Goal: Task Accomplishment & Management: Complete application form

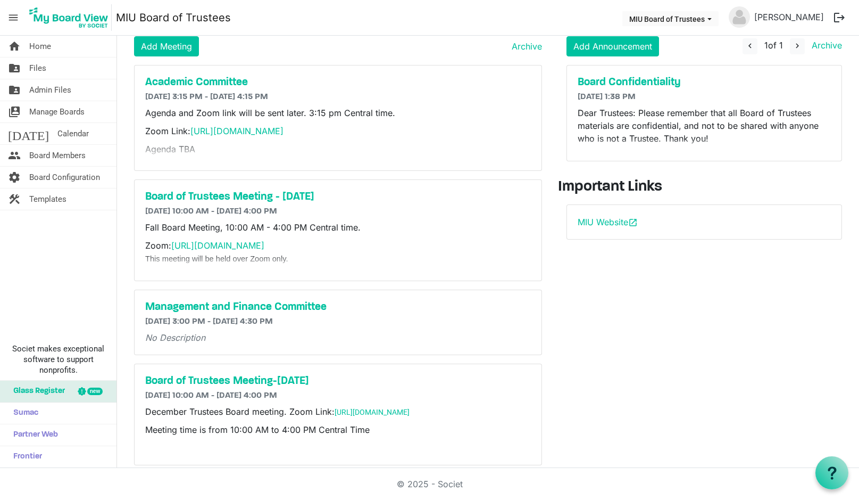
scroll to position [53, 0]
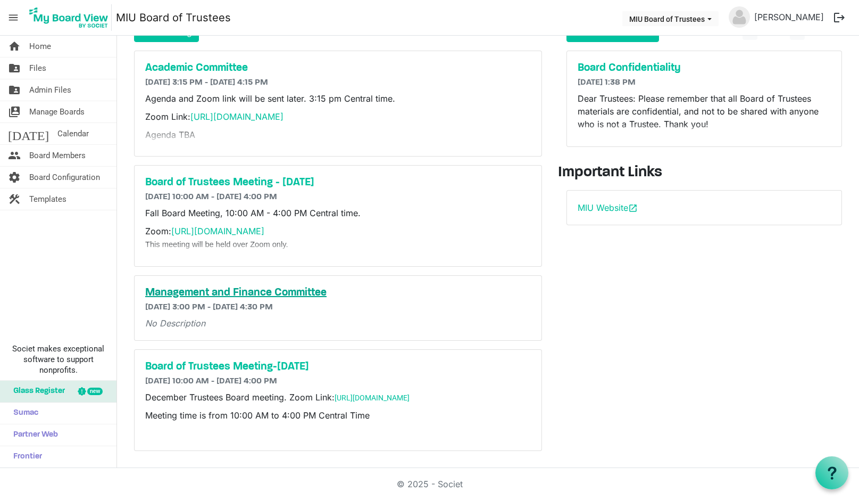
click at [234, 287] on h5 "Management and Finance Committee" at bounding box center [338, 292] width 386 height 13
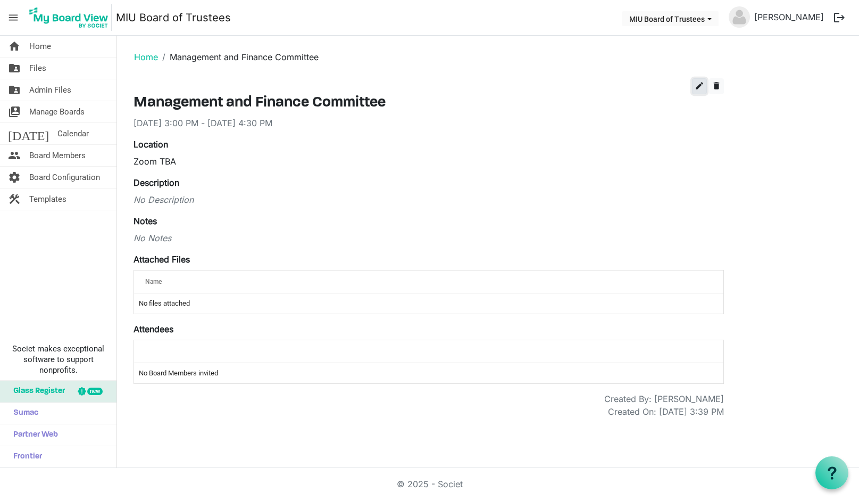
click at [699, 85] on span "edit" at bounding box center [700, 86] width 10 height 10
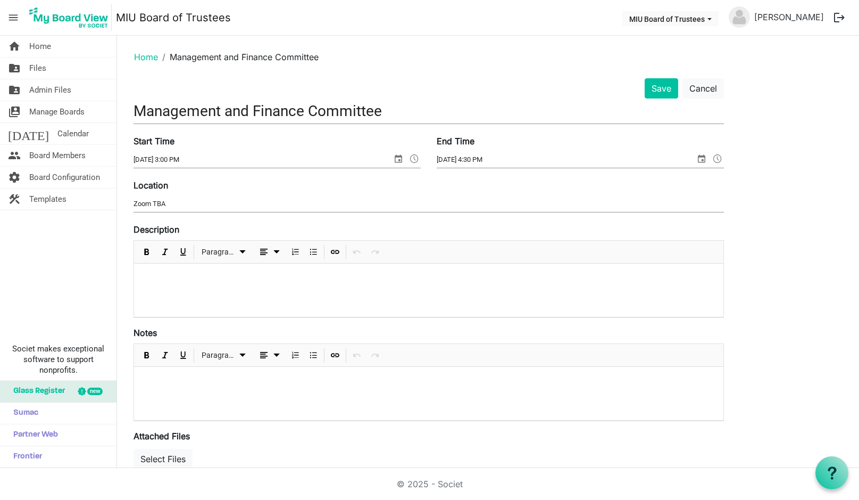
click at [397, 112] on input "Management and Finance Committee" at bounding box center [429, 110] width 591 height 25
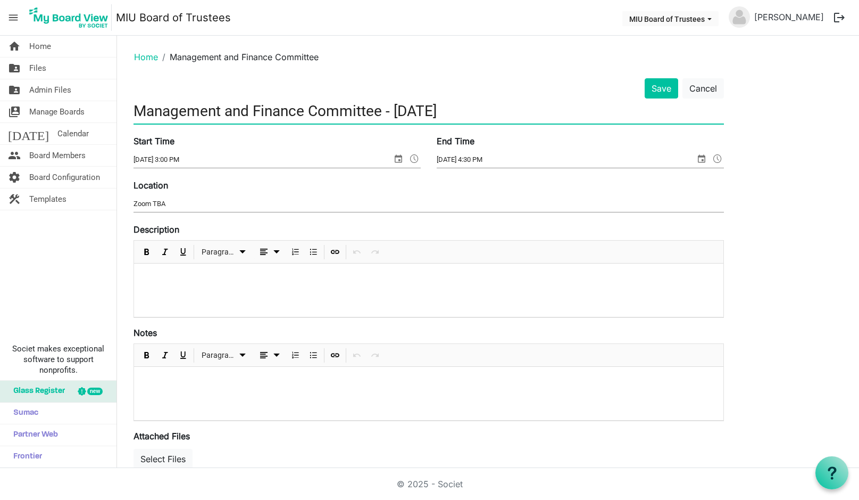
type input "Management and Finance Committee - October 20th"
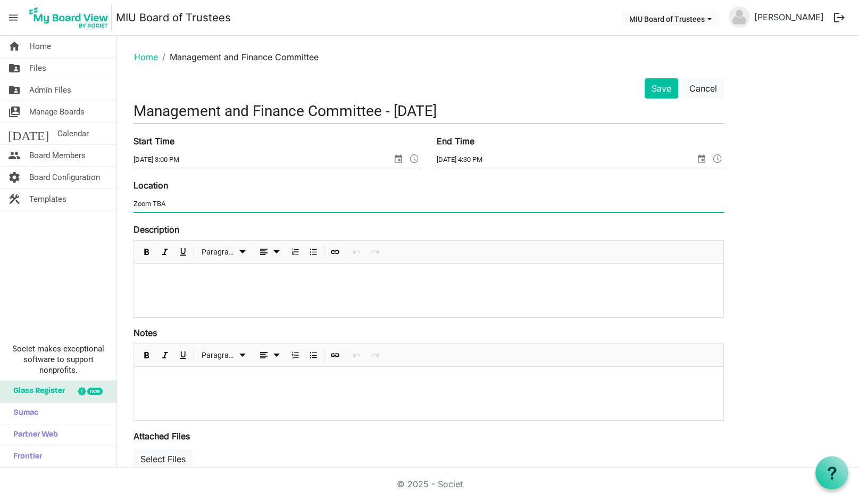
drag, startPoint x: 158, startPoint y: 203, endPoint x: 175, endPoint y: 201, distance: 17.2
click at [171, 202] on input "Zoom TBA" at bounding box center [429, 204] width 591 height 16
click at [456, 196] on input "Zoom" at bounding box center [429, 204] width 591 height 16
paste input "https://miu-edu-online.zoom.us/my/miuboard?omn=81428536048"
type input "Zoom: [URL][DOMAIN_NAME]"
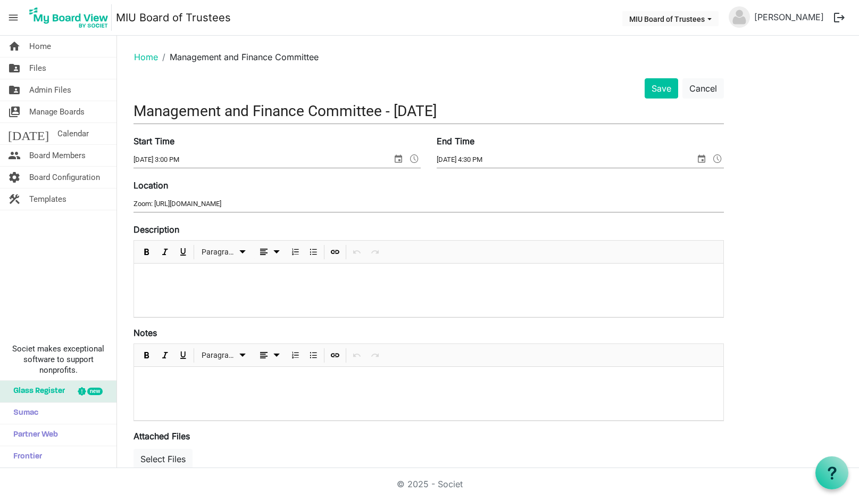
click at [366, 305] on div at bounding box center [429, 289] width 590 height 53
click at [661, 85] on button "Save" at bounding box center [662, 88] width 34 height 20
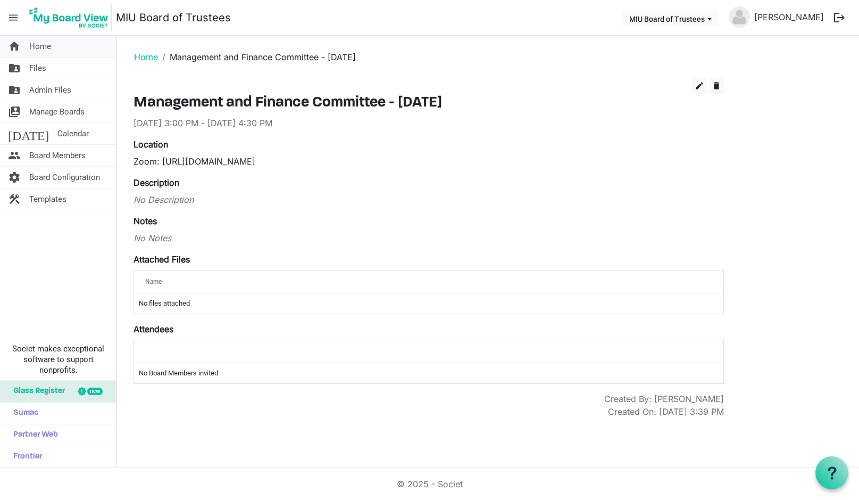
click at [48, 48] on span "Home" at bounding box center [40, 46] width 22 height 21
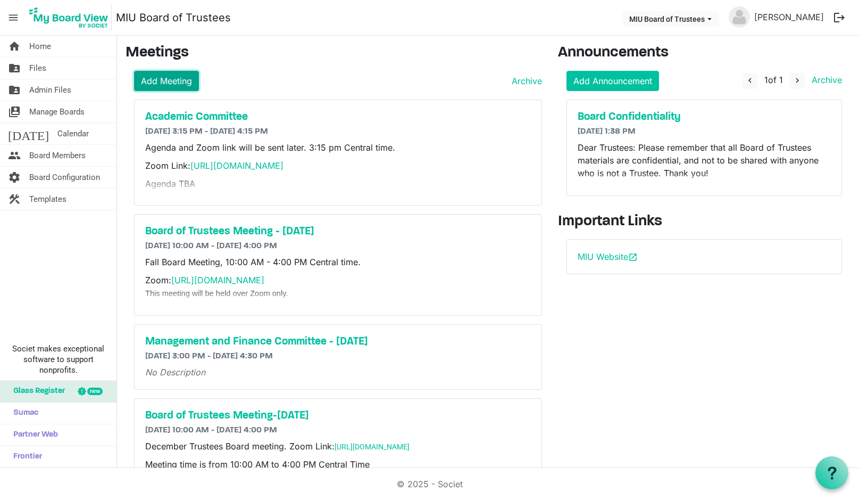
click at [166, 79] on link "Add Meeting" at bounding box center [166, 81] width 65 height 20
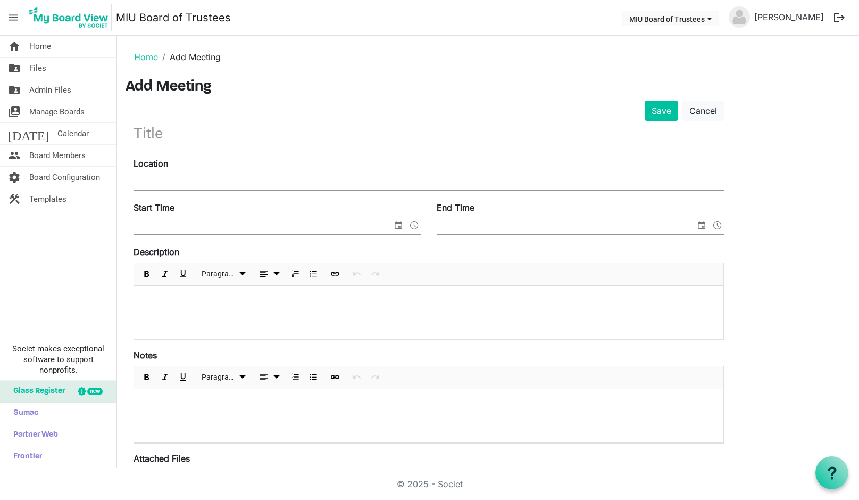
click at [230, 138] on input "text" at bounding box center [429, 133] width 591 height 25
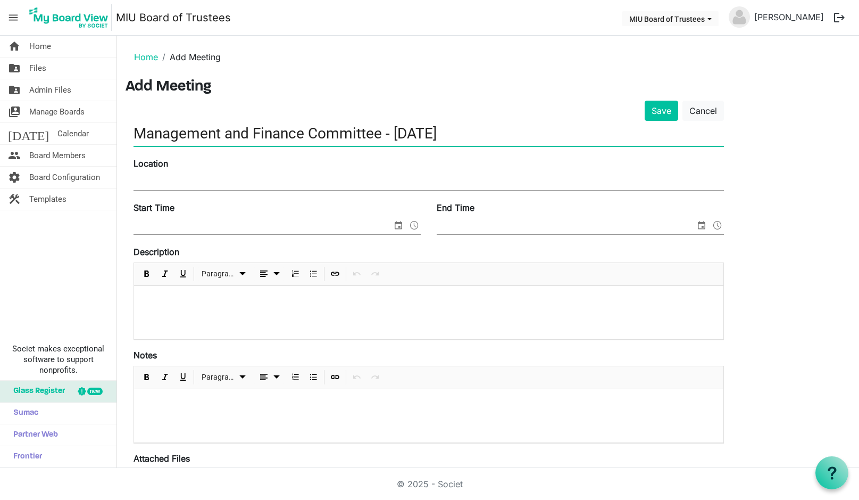
type input "Management and Finance Committee - [DATE]"
click at [170, 179] on input "Location" at bounding box center [429, 182] width 591 height 16
click at [170, 179] on input "Zoom:" at bounding box center [429, 182] width 591 height 16
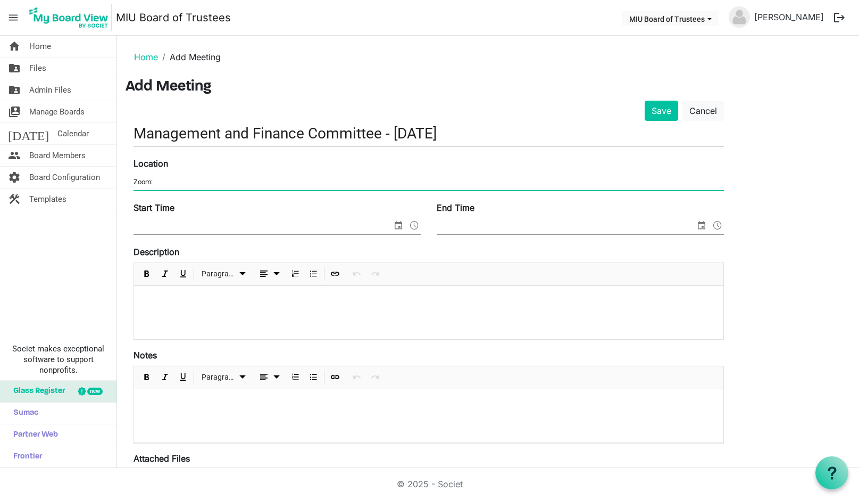
paste input "[URL][DOMAIN_NAME]"
type input "Zoom: https://miu-edu-online.zoom.us/my/miuboard?omn=84992610612"
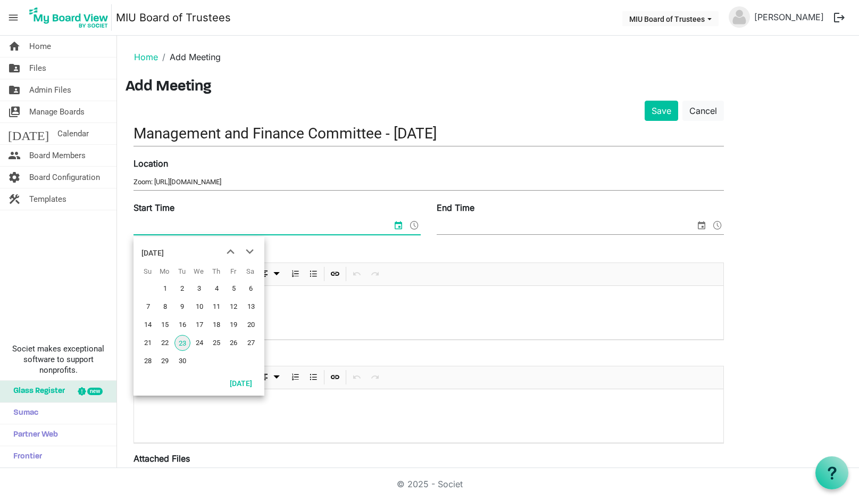
click at [288, 228] on input "Start Time" at bounding box center [263, 226] width 259 height 16
click at [250, 251] on span "next month" at bounding box center [250, 251] width 19 height 19
click at [250, 250] on span "next month" at bounding box center [250, 251] width 19 height 19
click at [168, 343] on span "17" at bounding box center [165, 343] width 16 height 16
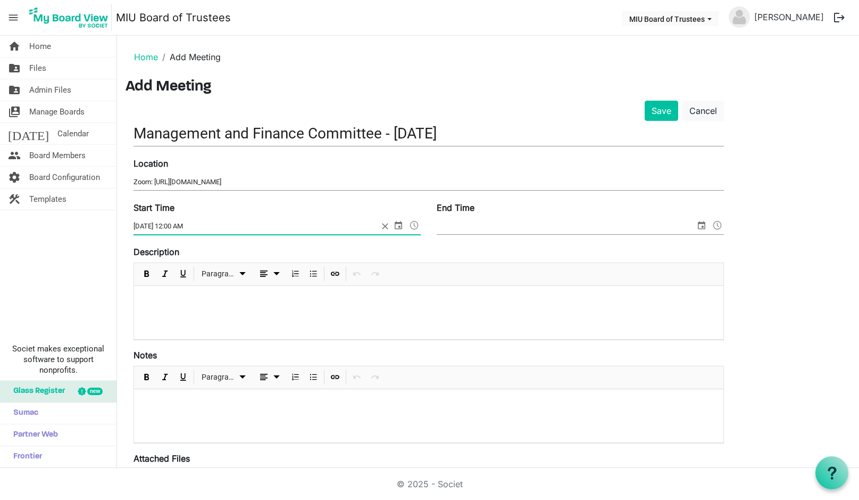
click at [416, 223] on span at bounding box center [414, 225] width 13 height 14
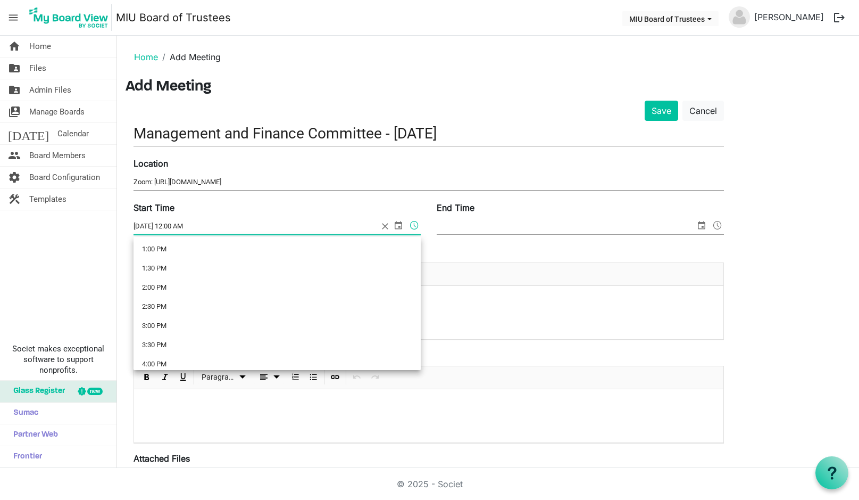
scroll to position [509, 0]
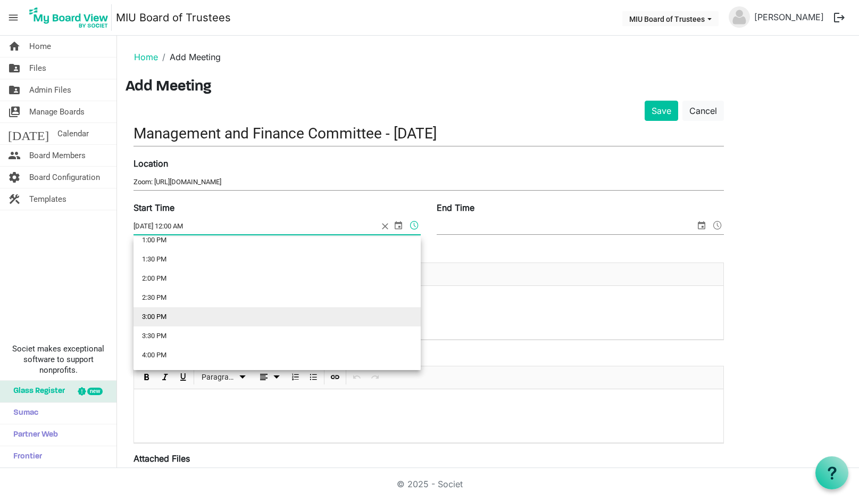
click at [167, 314] on li "3:00 PM" at bounding box center [277, 316] width 287 height 19
type input "11/17/2025 3:00 PM"
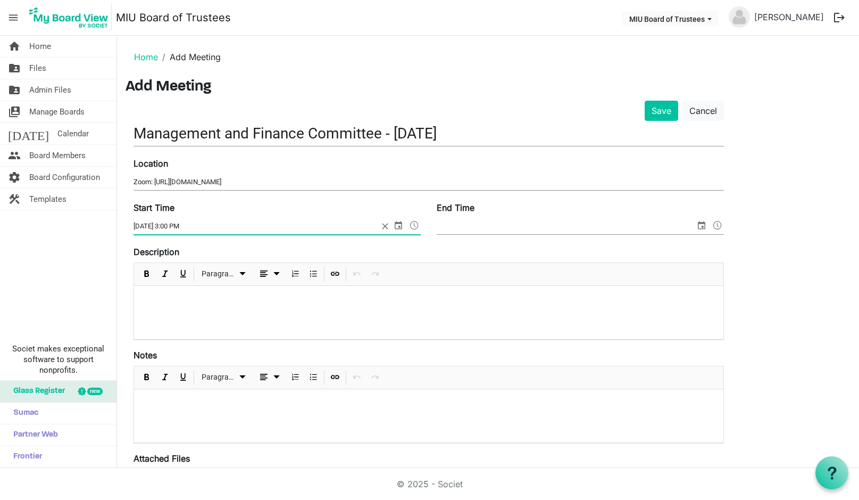
click at [468, 225] on input "End Time" at bounding box center [566, 226] width 259 height 16
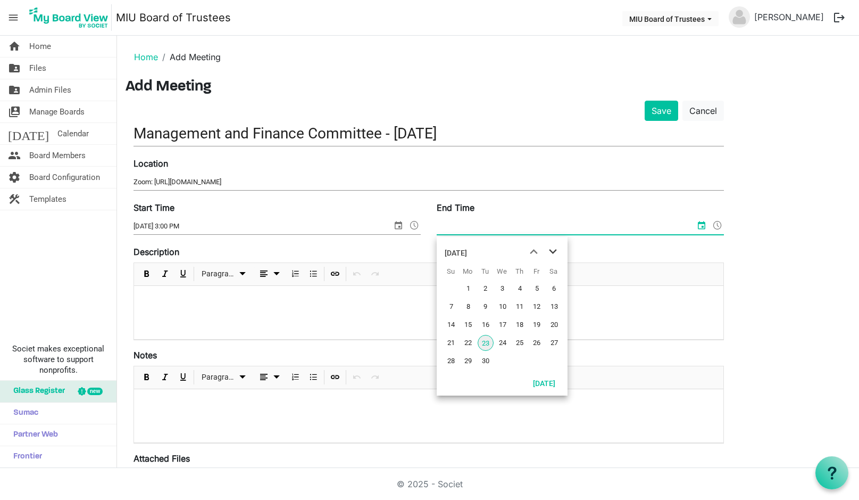
click at [554, 254] on span "next month" at bounding box center [553, 251] width 19 height 19
click at [469, 342] on span "17" at bounding box center [468, 343] width 16 height 16
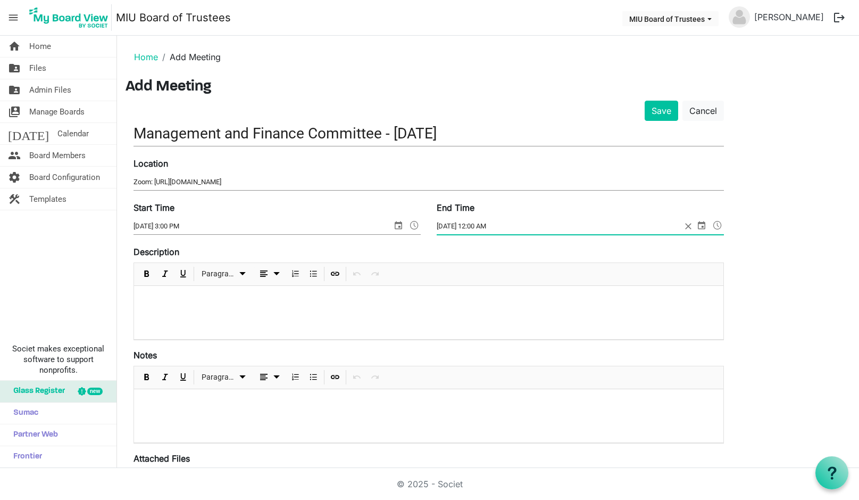
click at [719, 224] on span at bounding box center [717, 225] width 13 height 14
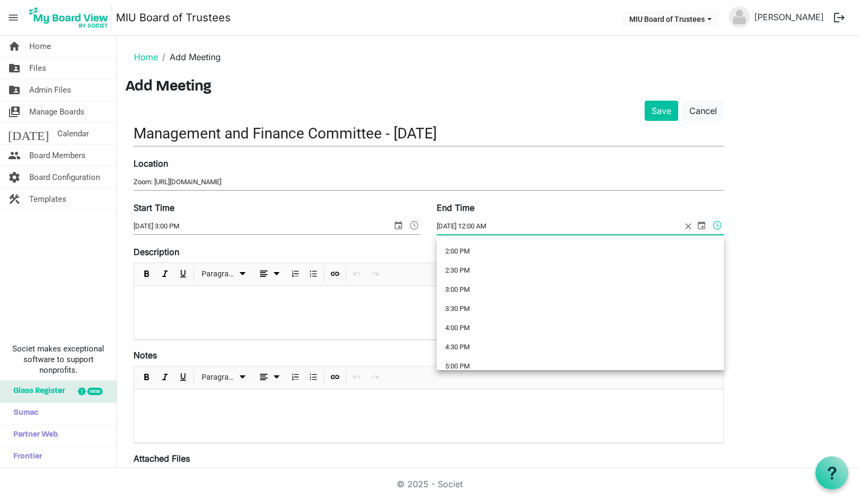
scroll to position [550, 0]
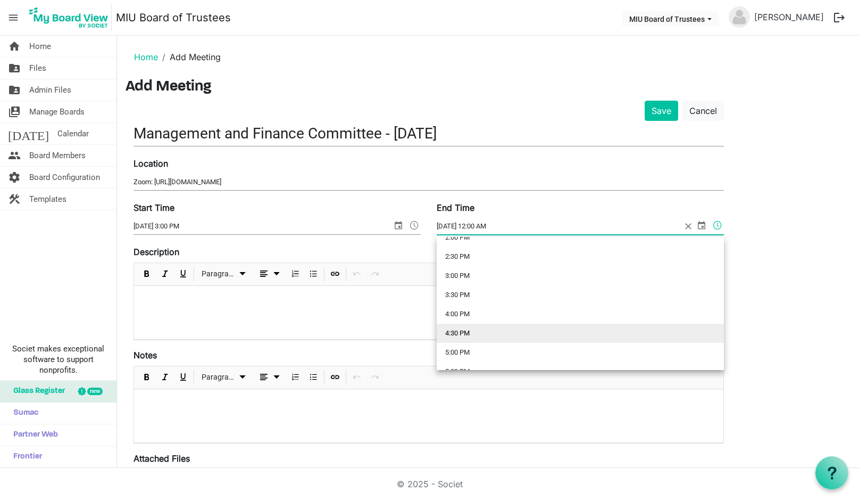
click at [465, 333] on li "4:30 PM" at bounding box center [580, 333] width 287 height 19
type input "11/17/2025 4:30 PM"
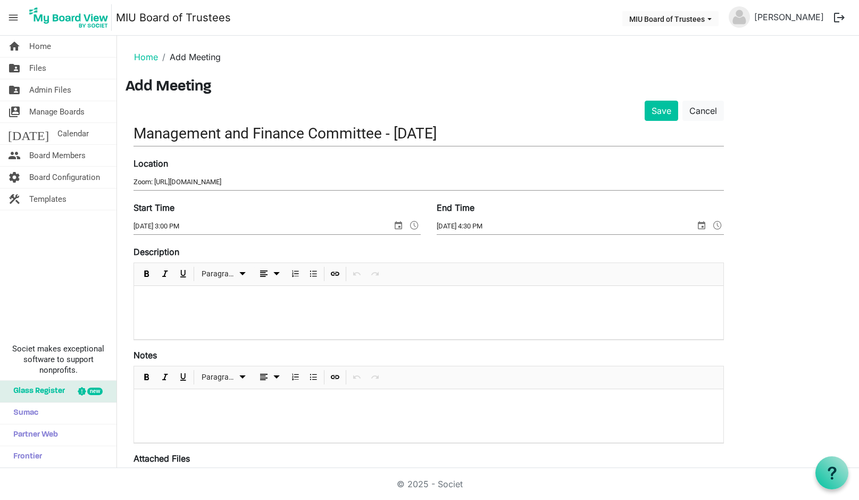
click at [365, 310] on div at bounding box center [429, 312] width 590 height 53
click at [661, 107] on button "Save" at bounding box center [662, 111] width 34 height 20
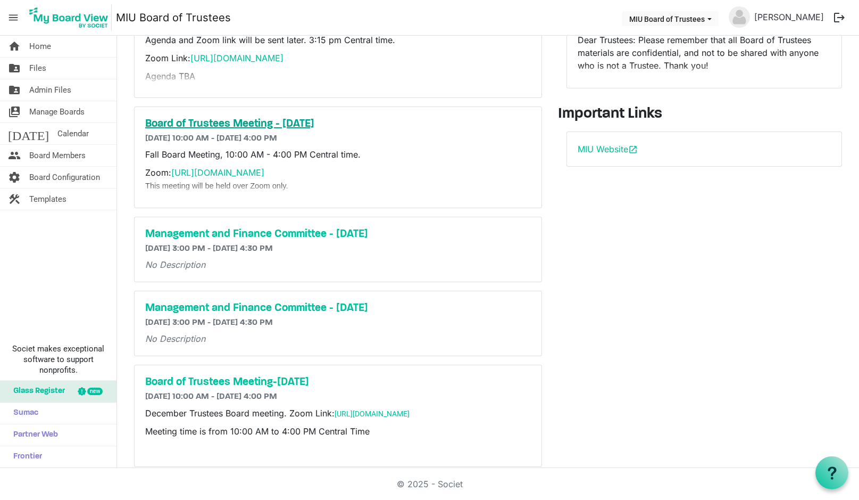
scroll to position [128, 0]
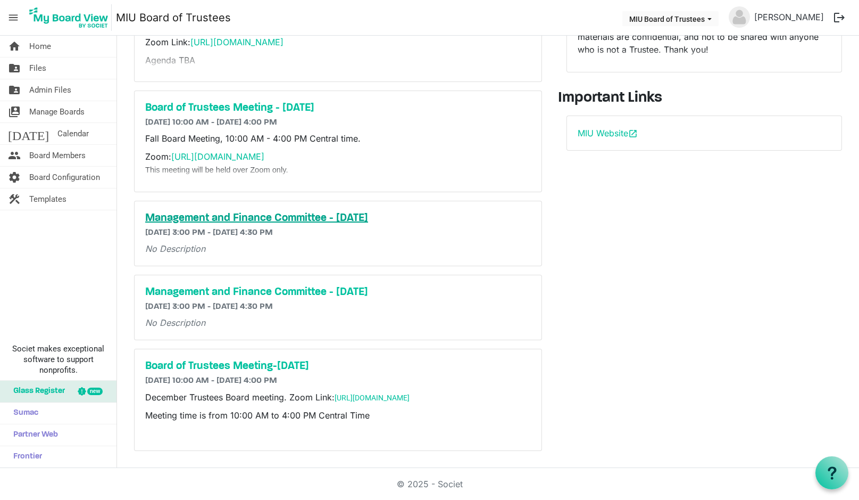
click at [250, 213] on h5 "Management and Finance Committee - [DATE]" at bounding box center [338, 218] width 386 height 13
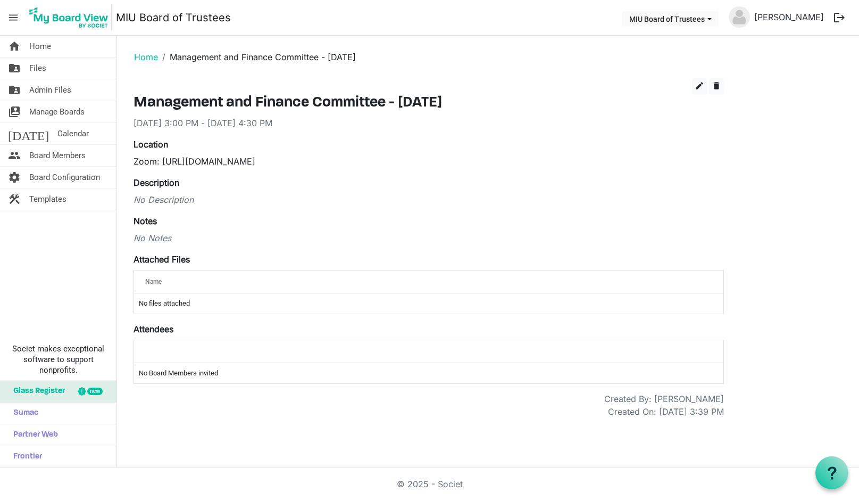
drag, startPoint x: 135, startPoint y: 160, endPoint x: 467, endPoint y: 159, distance: 331.5
click at [467, 159] on div "Zoom: [URL][DOMAIN_NAME]" at bounding box center [429, 161] width 591 height 13
copy div "Zoom: [URL][DOMAIN_NAME]"
click at [137, 197] on div "No Description" at bounding box center [429, 199] width 591 height 13
click at [136, 200] on div "No Description" at bounding box center [429, 199] width 591 height 13
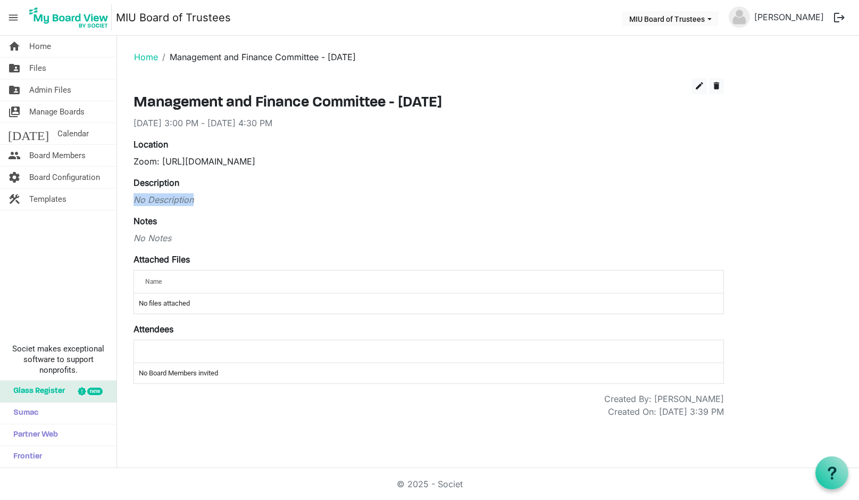
drag, startPoint x: 211, startPoint y: 202, endPoint x: 133, endPoint y: 204, distance: 78.3
click at [133, 204] on div "edit delete Management and Finance Committee - October 20th 10/20/2025 3:00 PM …" at bounding box center [429, 247] width 607 height 339
click at [702, 85] on span "edit" at bounding box center [700, 86] width 10 height 10
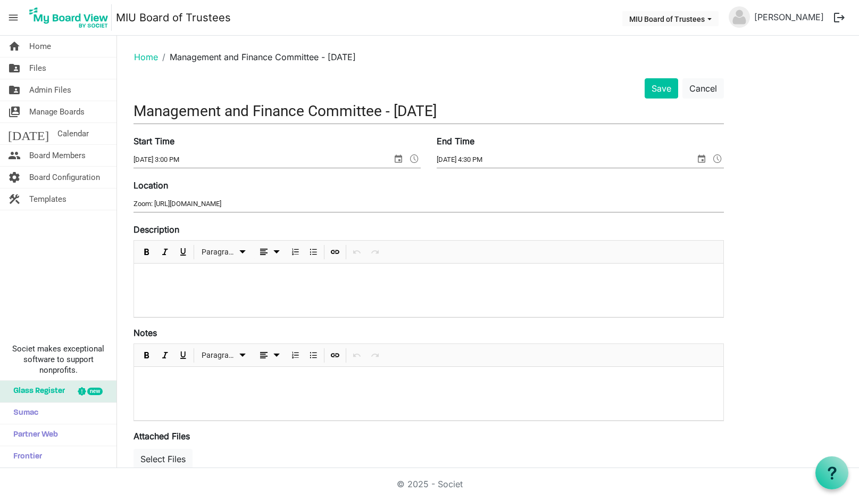
click at [154, 273] on p at bounding box center [429, 277] width 573 height 11
click at [663, 86] on button "Save" at bounding box center [662, 88] width 34 height 20
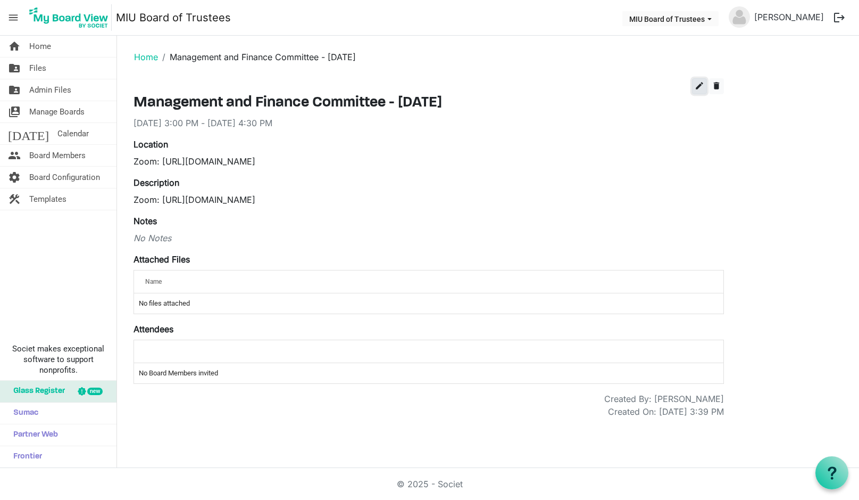
click at [702, 88] on span "edit" at bounding box center [700, 86] width 10 height 10
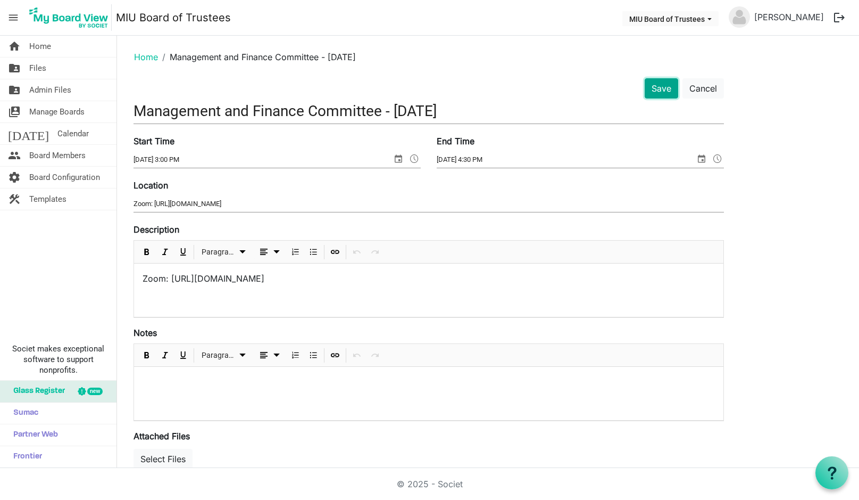
click at [665, 86] on button "Save" at bounding box center [662, 88] width 34 height 20
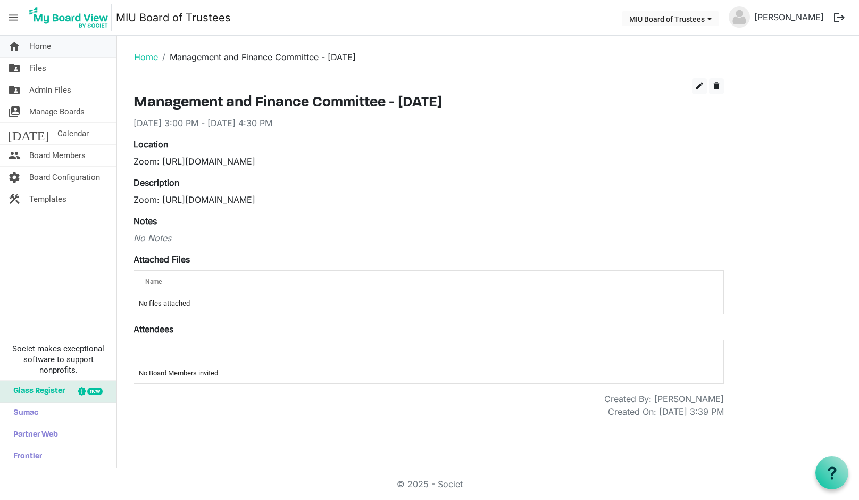
click at [33, 46] on span "Home" at bounding box center [40, 46] width 22 height 21
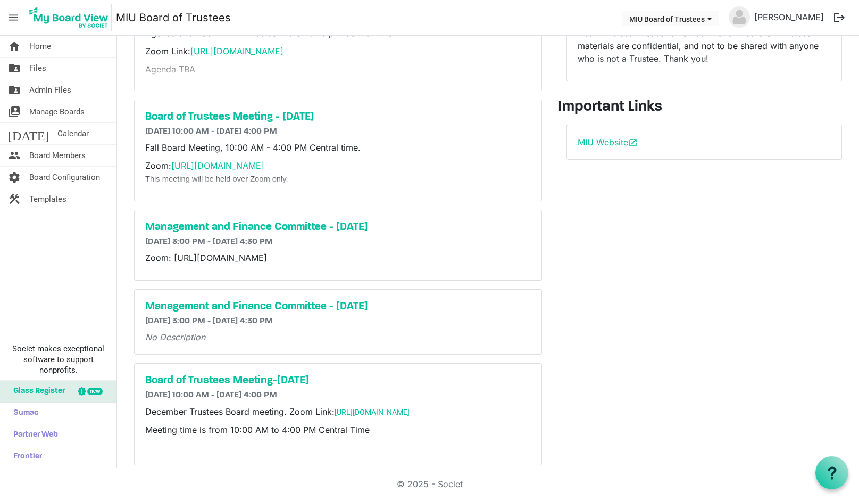
scroll to position [133, 0]
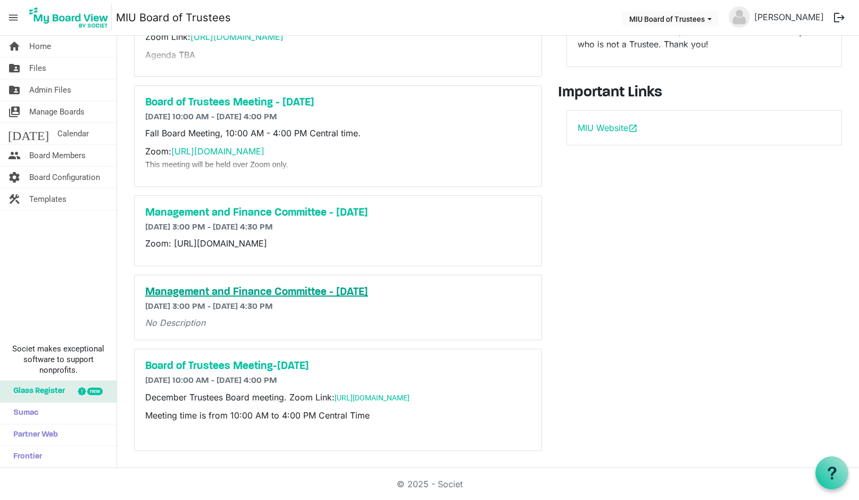
click at [218, 291] on h5 "Management and Finance Committee - [DATE]" at bounding box center [338, 292] width 386 height 13
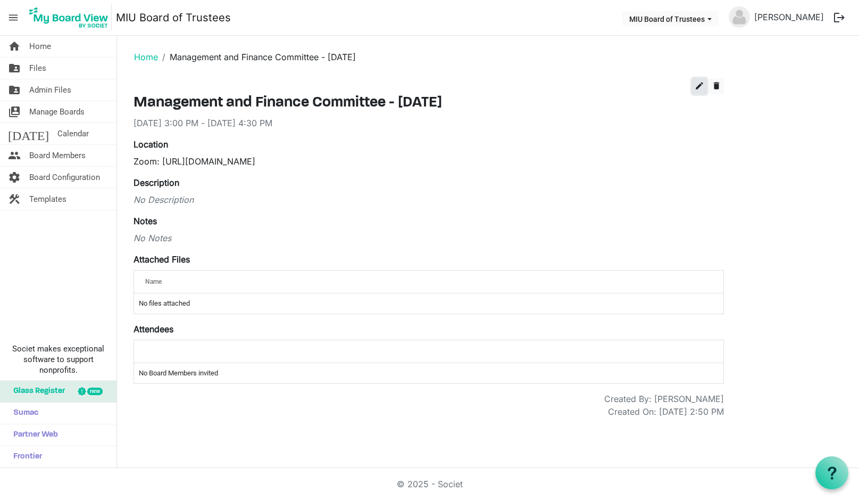
click at [697, 86] on span "edit" at bounding box center [700, 86] width 10 height 10
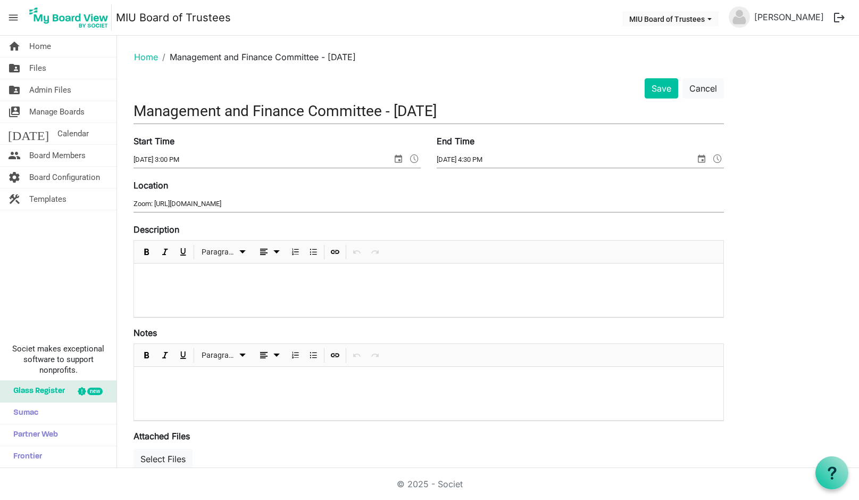
drag, startPoint x: 131, startPoint y: 202, endPoint x: 326, endPoint y: 201, distance: 194.2
click at [295, 195] on div "Location Zoom: https://miu-edu-online.zoom.us/my/miuboard?omn=84992610612" at bounding box center [429, 197] width 607 height 36
drag, startPoint x: 392, startPoint y: 206, endPoint x: 74, endPoint y: 220, distance: 318.0
click at [74, 220] on div "home Home folder_shared Files folder_shared Admin Files switch_account Manage B…" at bounding box center [429, 252] width 859 height 432
click at [257, 277] on p at bounding box center [429, 277] width 573 height 11
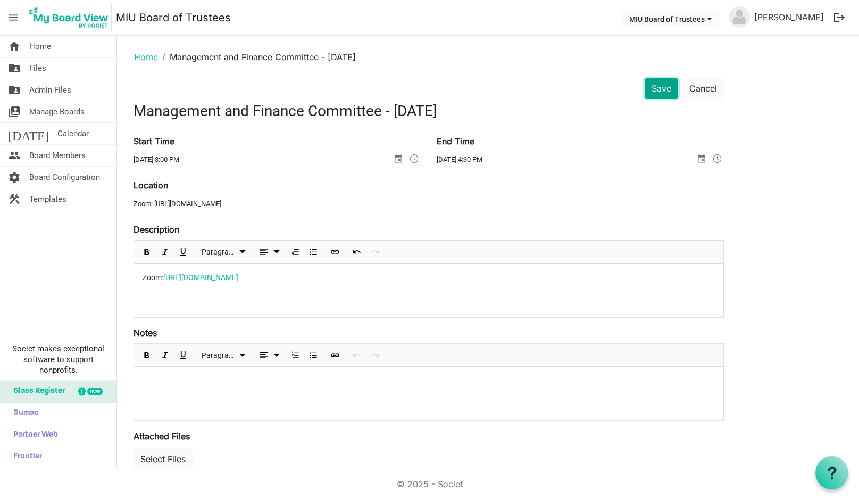
click at [658, 90] on button "Save" at bounding box center [662, 88] width 34 height 20
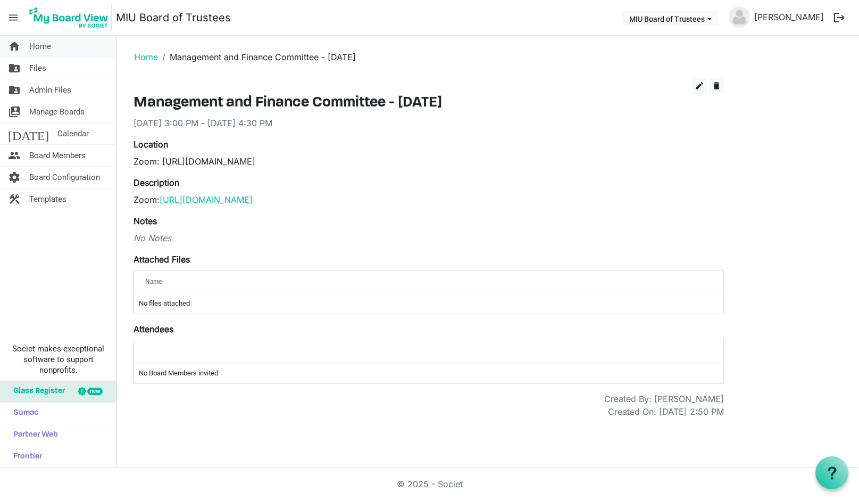
click at [42, 44] on span "Home" at bounding box center [40, 46] width 22 height 21
